Goal: Complete application form

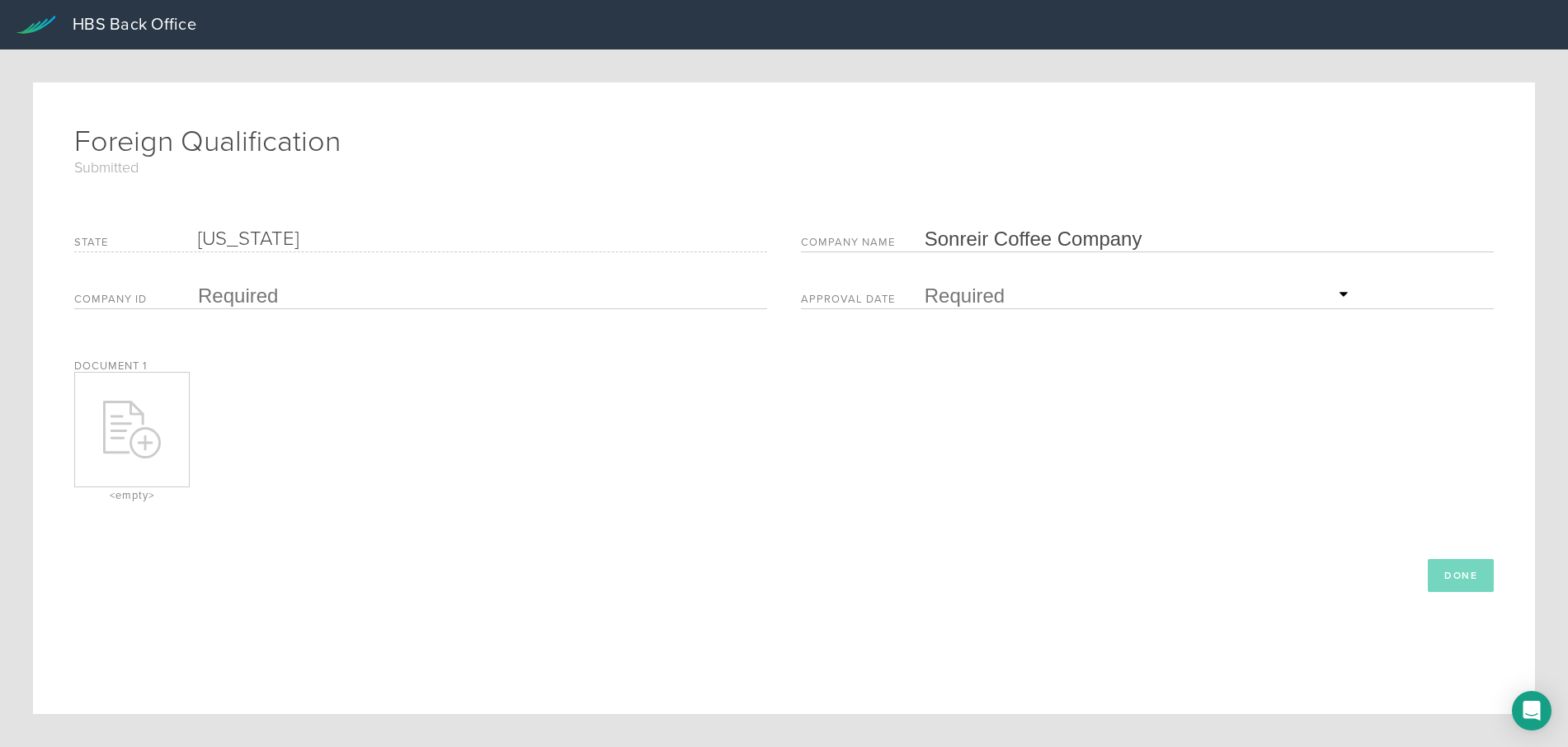
click at [140, 420] on icon at bounding box center [132, 430] width 58 height 58
type input "C:\fakepath\Approved CA FQ.pdf"
click at [1236, 186] on div "Foreign Qualification Submitted State California Company Name Sonreir Coffee Co…" at bounding box center [784, 358] width 1420 height 468
click at [237, 292] on input "text" at bounding box center [478, 296] width 561 height 25
paste input "B20250241626"
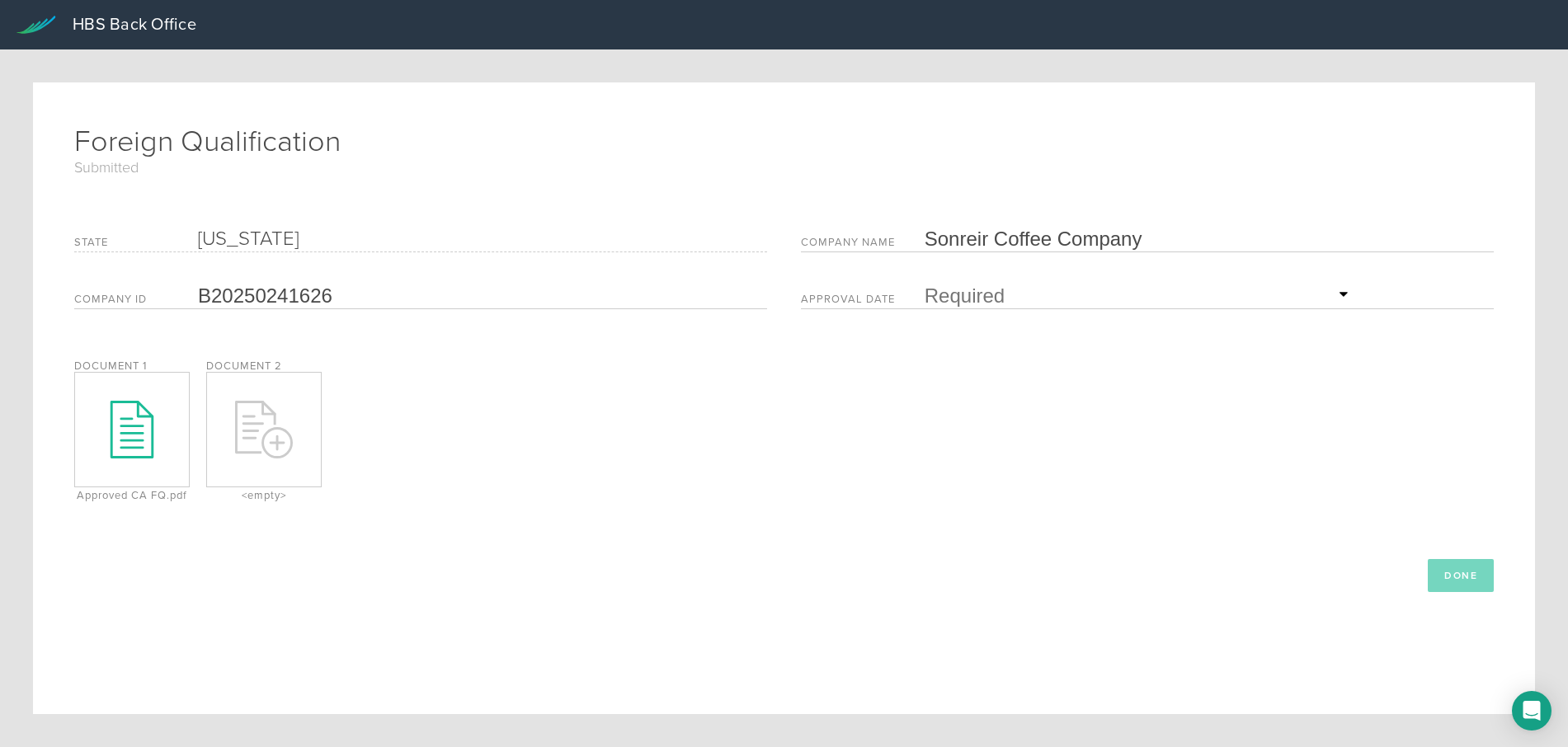
type input "B20250241626"
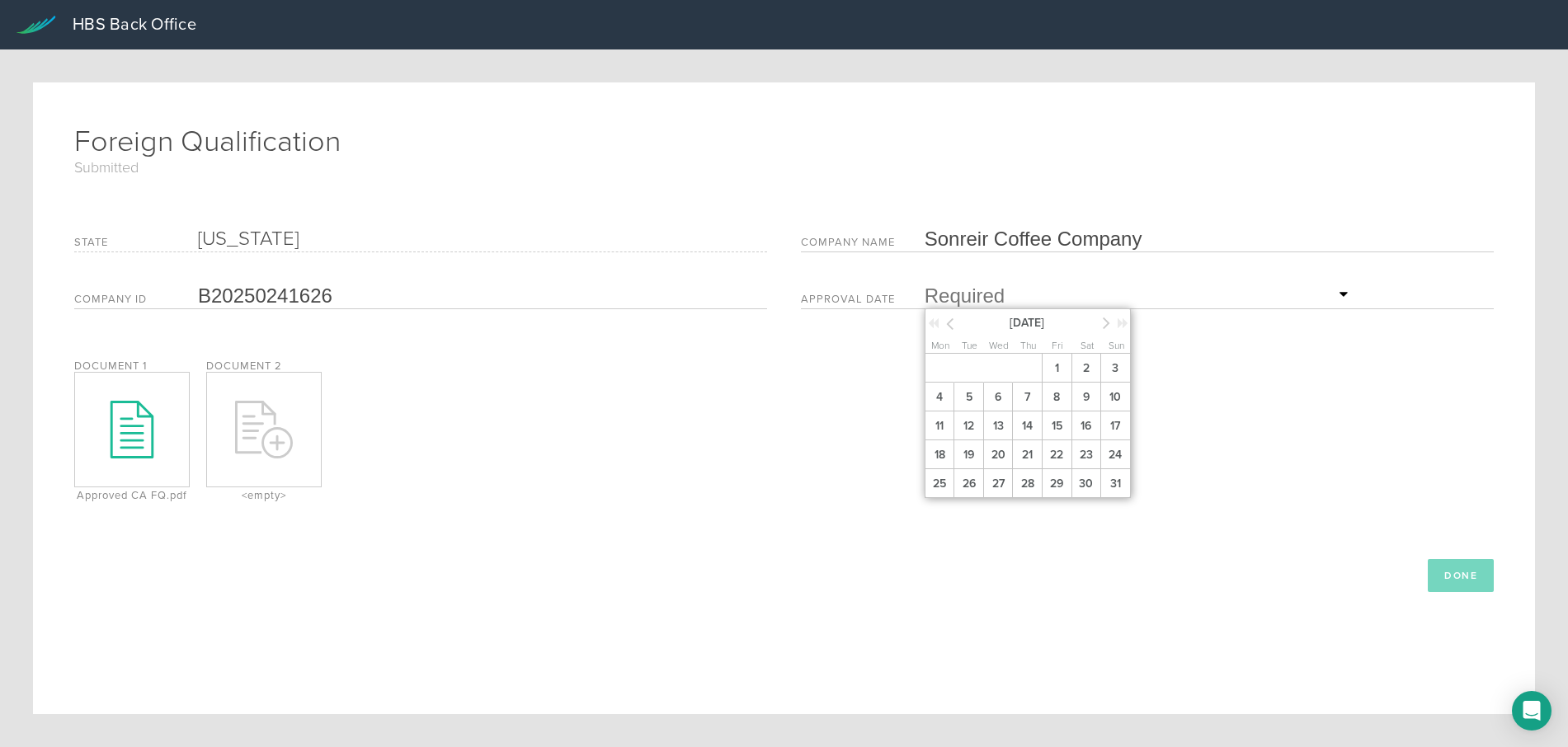
click at [943, 299] on input "text" at bounding box center [1138, 296] width 429 height 25
click at [993, 389] on span "6" at bounding box center [997, 397] width 30 height 29
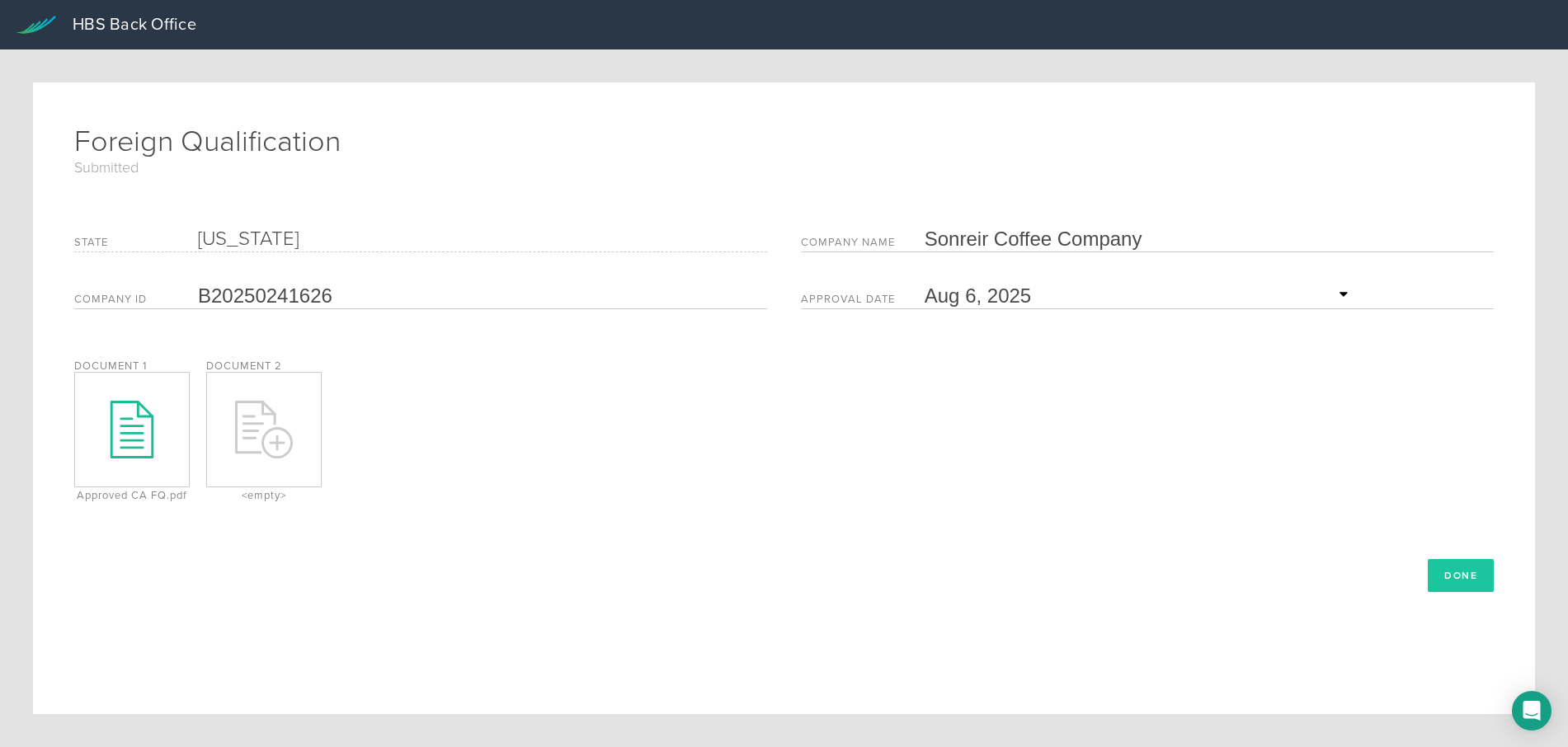
click at [1435, 575] on button "Done" at bounding box center [1460, 575] width 66 height 33
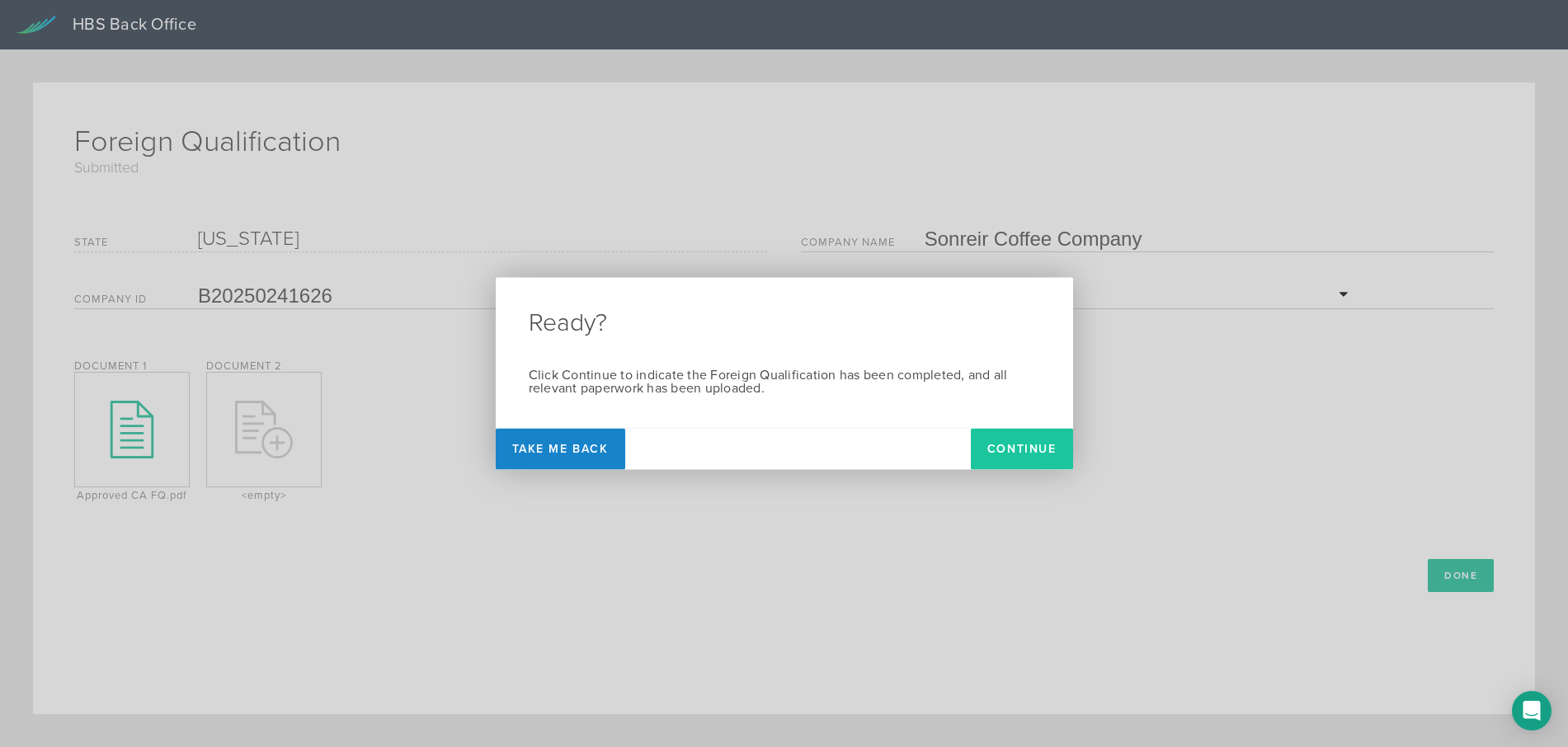
click at [1040, 449] on button "Continue" at bounding box center [1022, 449] width 102 height 41
